Goal: Task Accomplishment & Management: Use online tool/utility

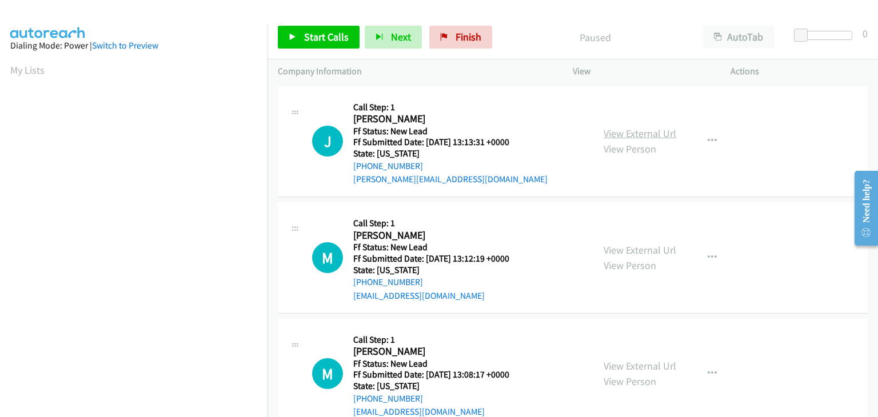
click at [617, 134] on link "View External Url" at bounding box center [639, 133] width 73 height 13
click at [331, 36] on span "Start Calls" at bounding box center [326, 36] width 45 height 13
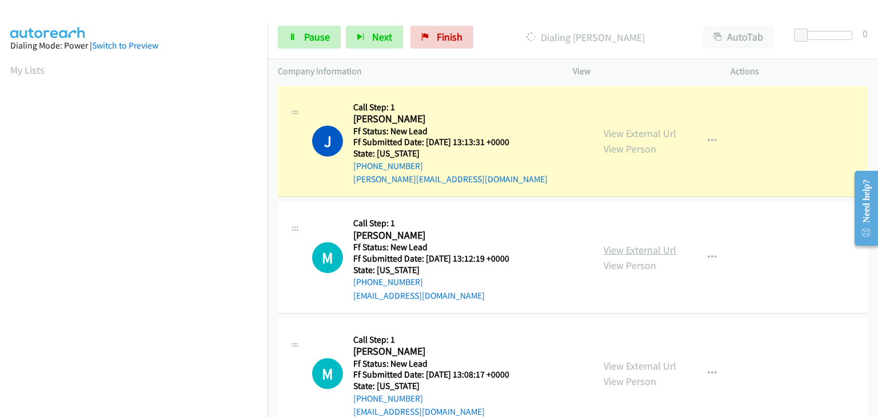
click at [610, 248] on link "View External Url" at bounding box center [639, 249] width 73 height 13
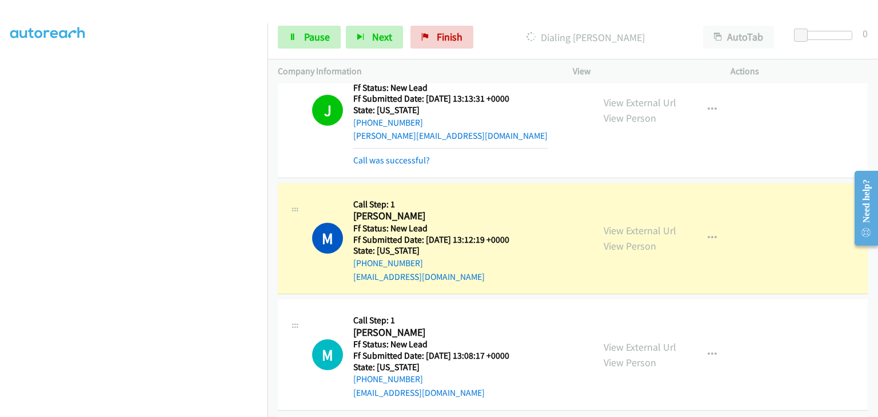
scroll to position [114, 0]
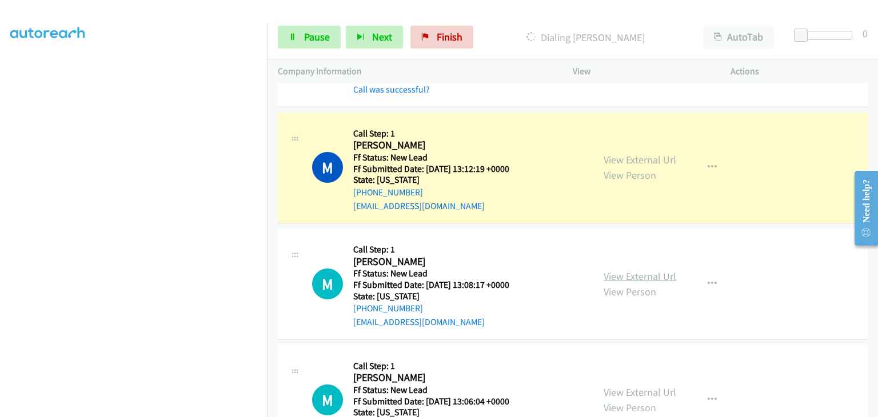
click at [638, 271] on link "View External Url" at bounding box center [639, 276] width 73 height 13
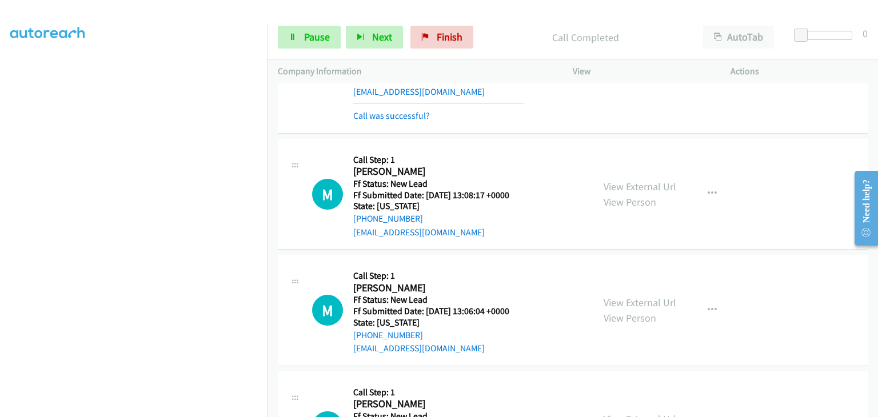
scroll to position [286, 0]
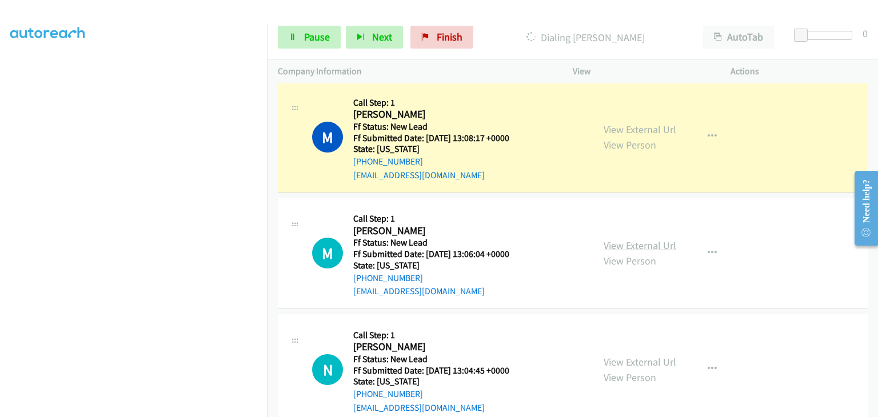
click at [618, 243] on link "View External Url" at bounding box center [639, 245] width 73 height 13
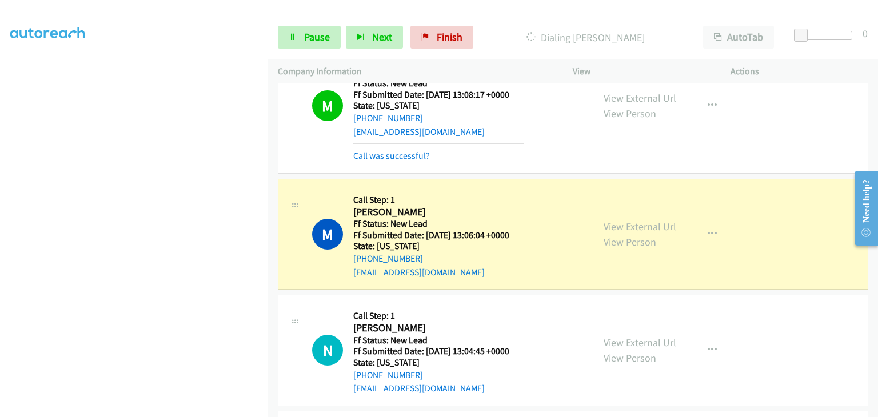
scroll to position [400, 0]
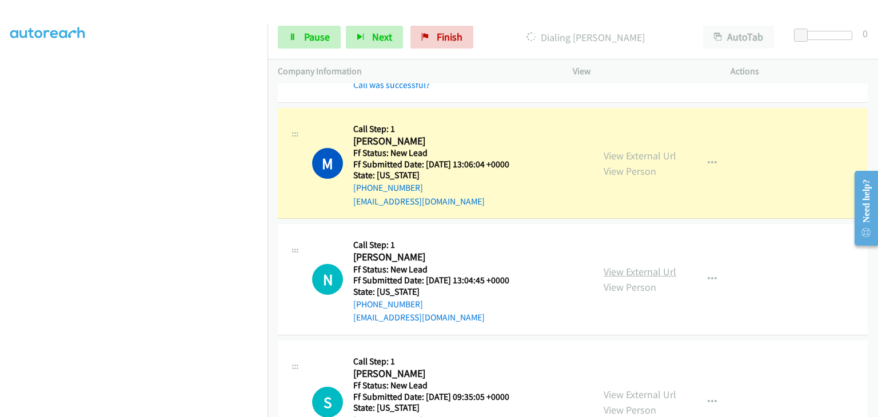
click at [629, 267] on link "View External Url" at bounding box center [639, 271] width 73 height 13
click at [306, 38] on span "Pause" at bounding box center [317, 36] width 26 height 13
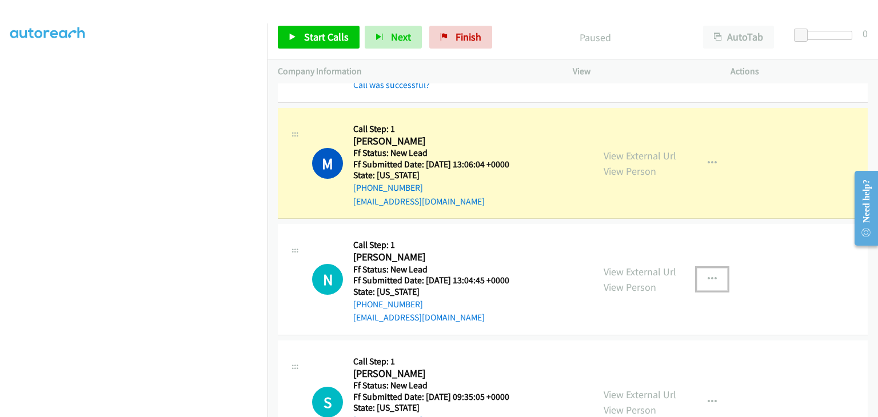
click at [699, 278] on button "button" at bounding box center [712, 279] width 31 height 23
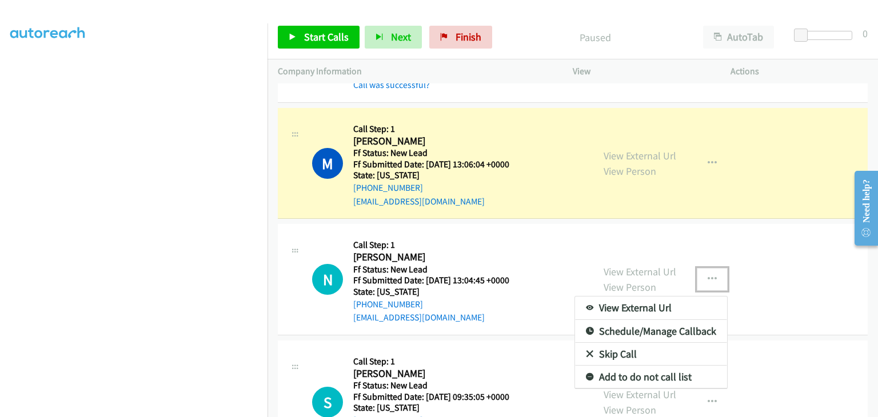
click at [618, 348] on link "Skip Call" at bounding box center [651, 354] width 152 height 23
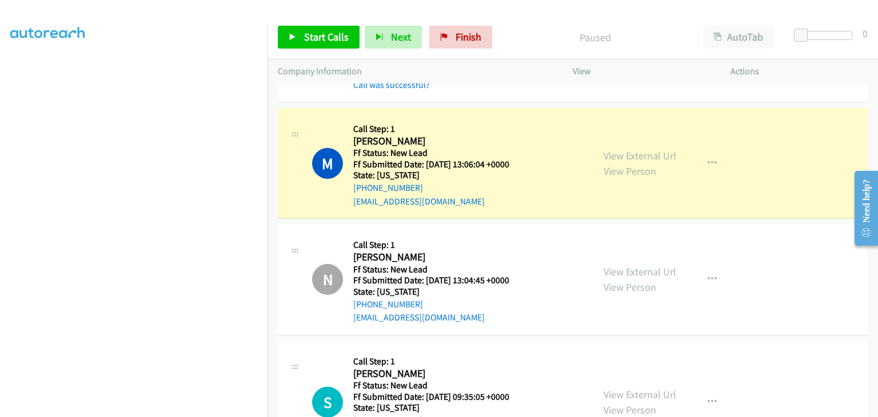
scroll to position [224, 0]
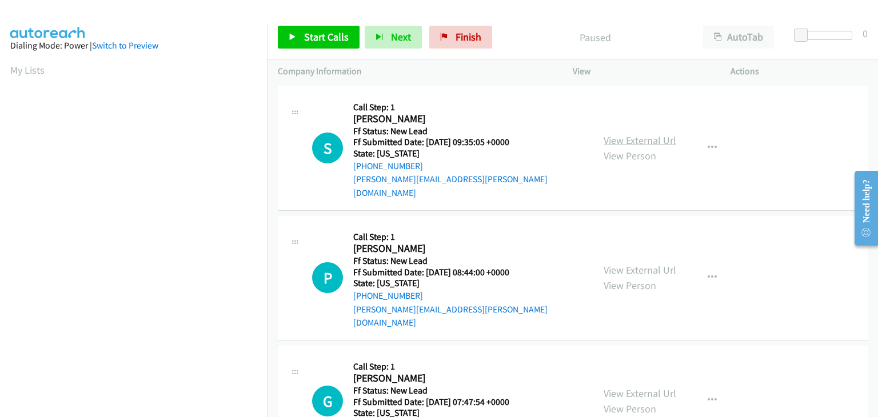
click at [638, 135] on link "View External Url" at bounding box center [639, 140] width 73 height 13
click at [314, 41] on span "Start Calls" at bounding box center [326, 36] width 45 height 13
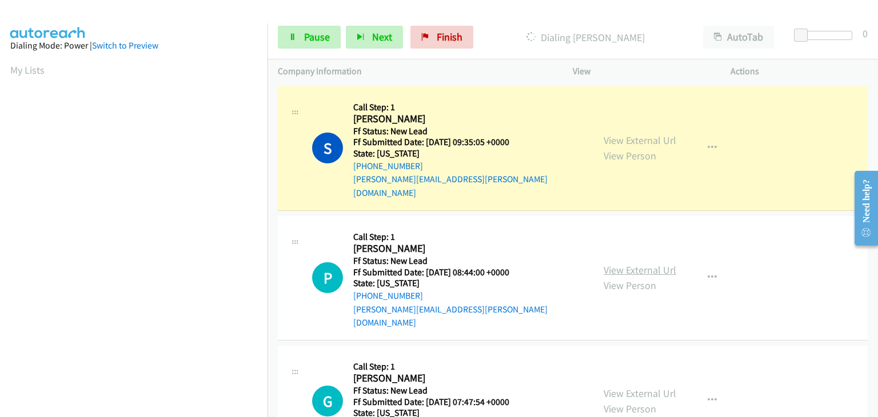
click at [626, 263] on link "View External Url" at bounding box center [639, 269] width 73 height 13
click at [326, 37] on span "Pause" at bounding box center [317, 36] width 26 height 13
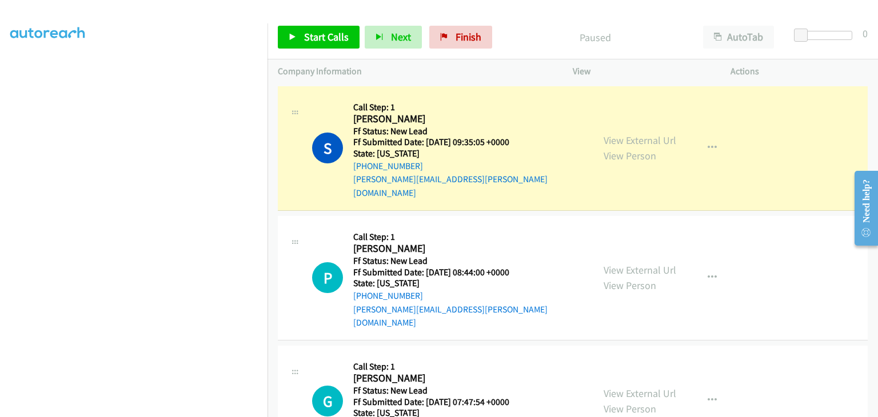
scroll to position [224, 0]
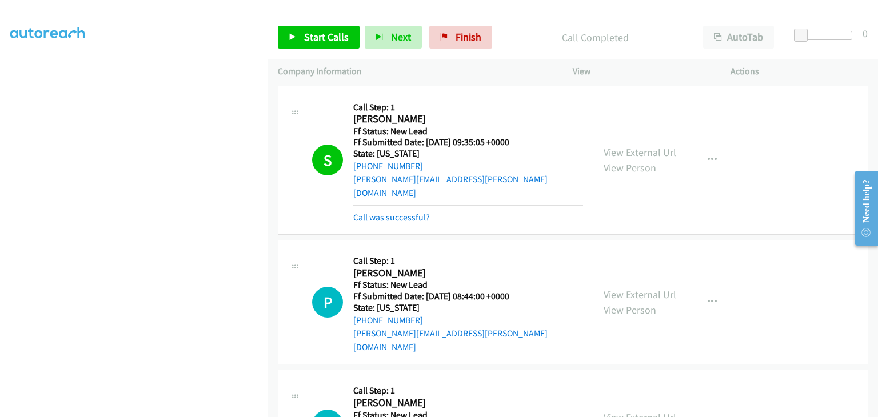
drag, startPoint x: 407, startPoint y: 199, endPoint x: 438, endPoint y: 202, distance: 31.0
click at [407, 212] on link "Call was successful?" at bounding box center [391, 217] width 77 height 11
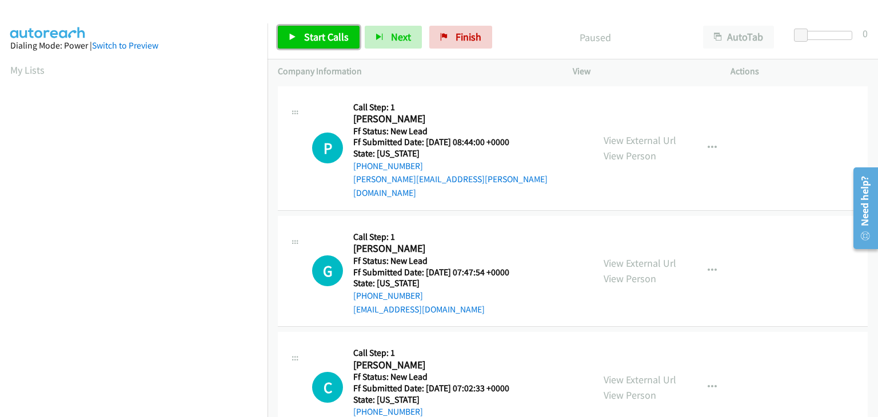
click at [317, 44] on link "Start Calls" at bounding box center [319, 37] width 82 height 23
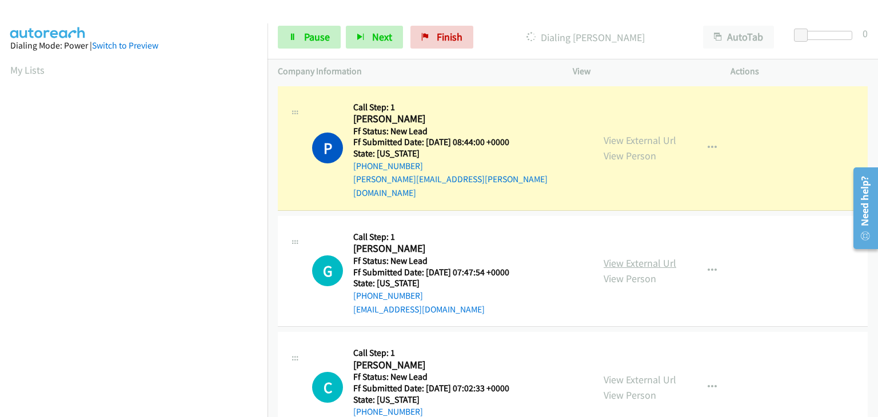
click at [623, 257] on link "View External Url" at bounding box center [639, 263] width 73 height 13
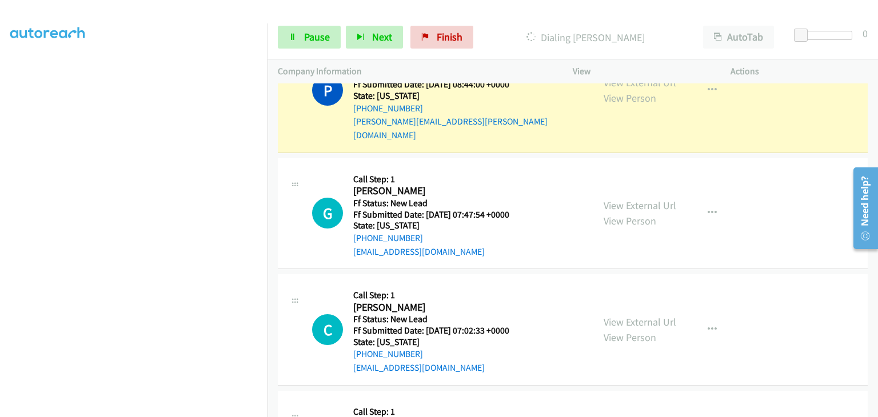
scroll to position [114, 0]
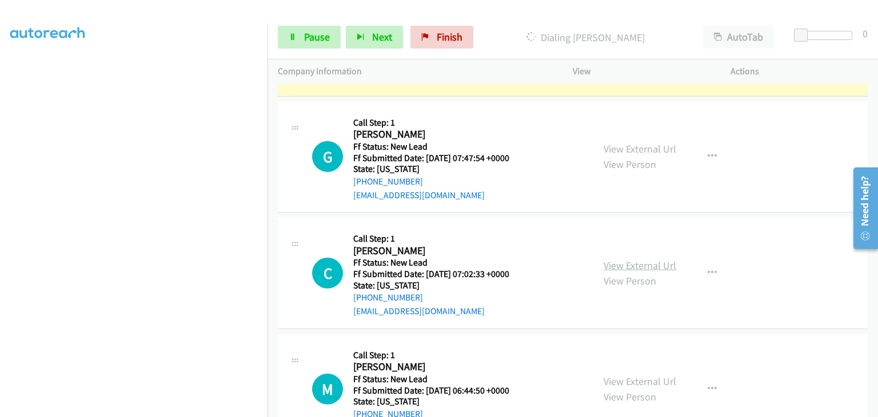
click at [621, 259] on link "View External Url" at bounding box center [639, 265] width 73 height 13
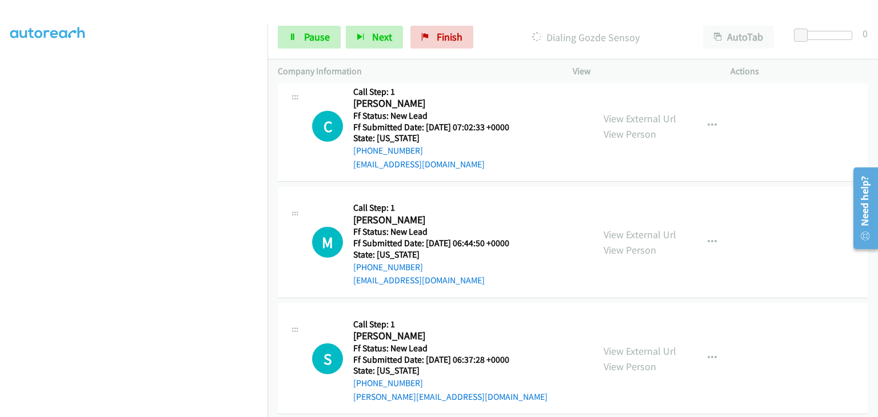
scroll to position [310, 0]
click at [619, 229] on link "View External Url" at bounding box center [639, 235] width 73 height 13
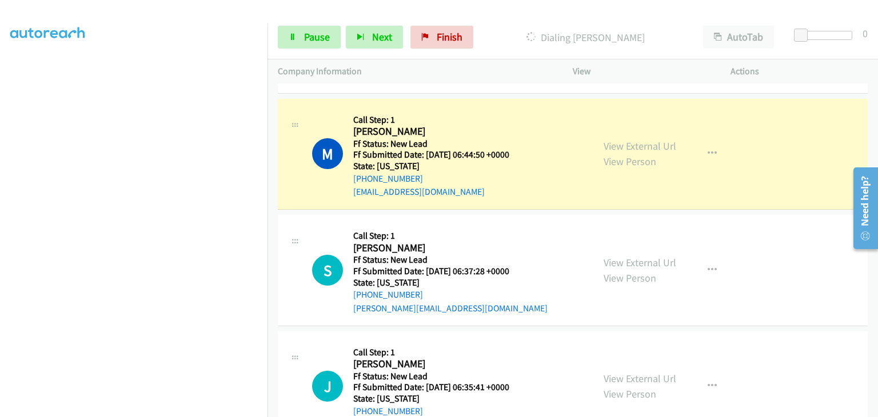
scroll to position [397, 0]
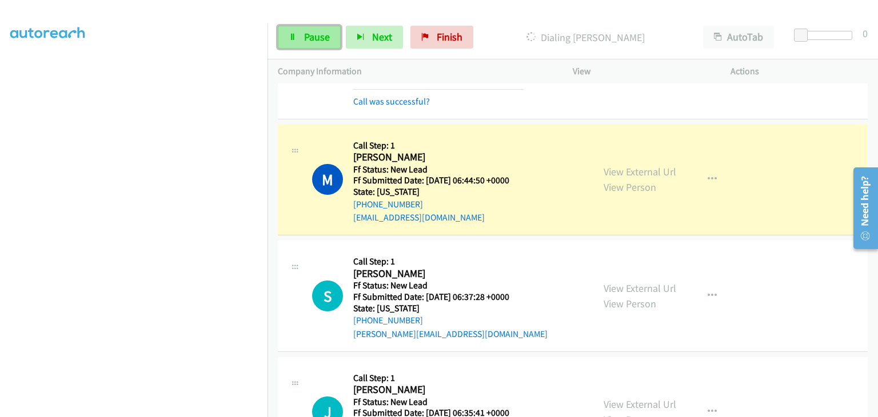
click at [326, 37] on span "Pause" at bounding box center [317, 36] width 26 height 13
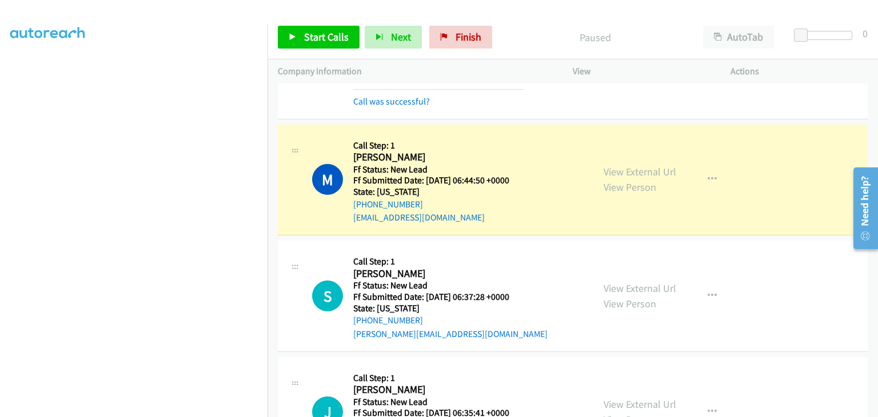
scroll to position [224, 0]
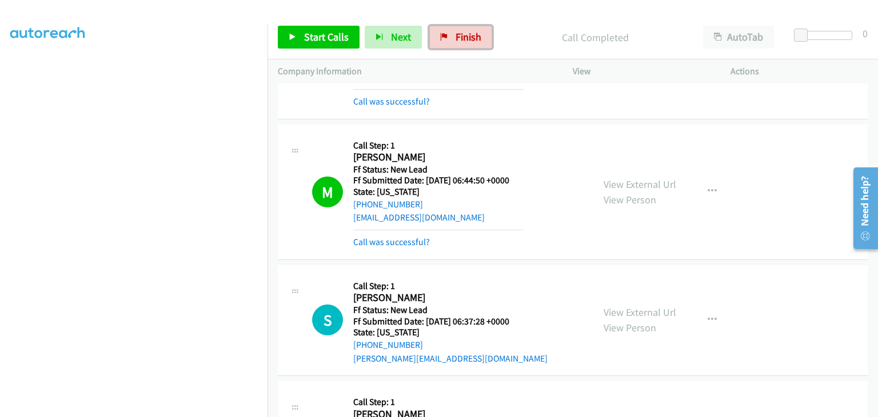
click at [457, 43] on span "Finish" at bounding box center [468, 36] width 26 height 13
